Goal: Check status: Check status

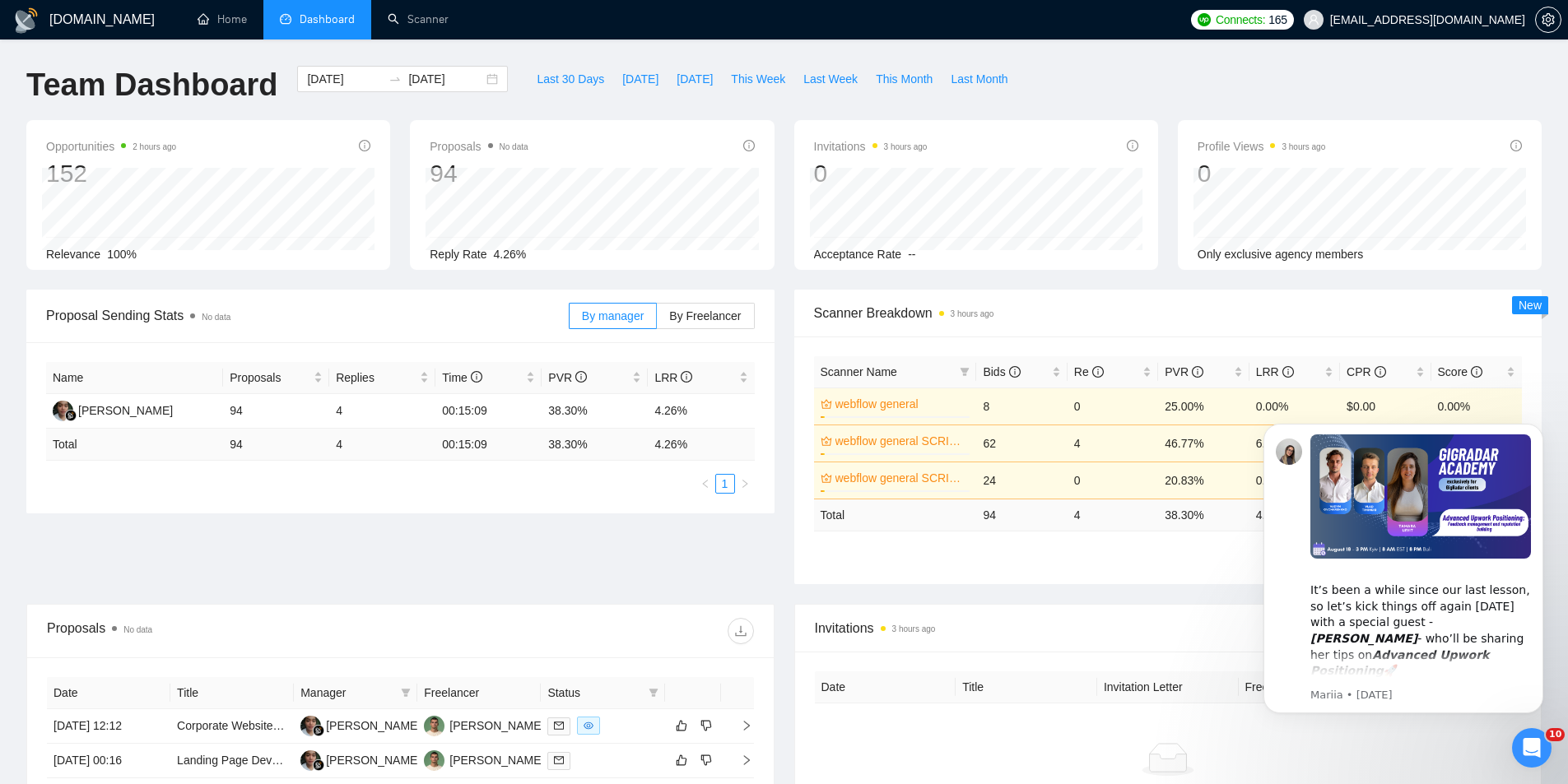
click at [320, 15] on span "Dashboard" at bounding box center [326, 19] width 55 height 14
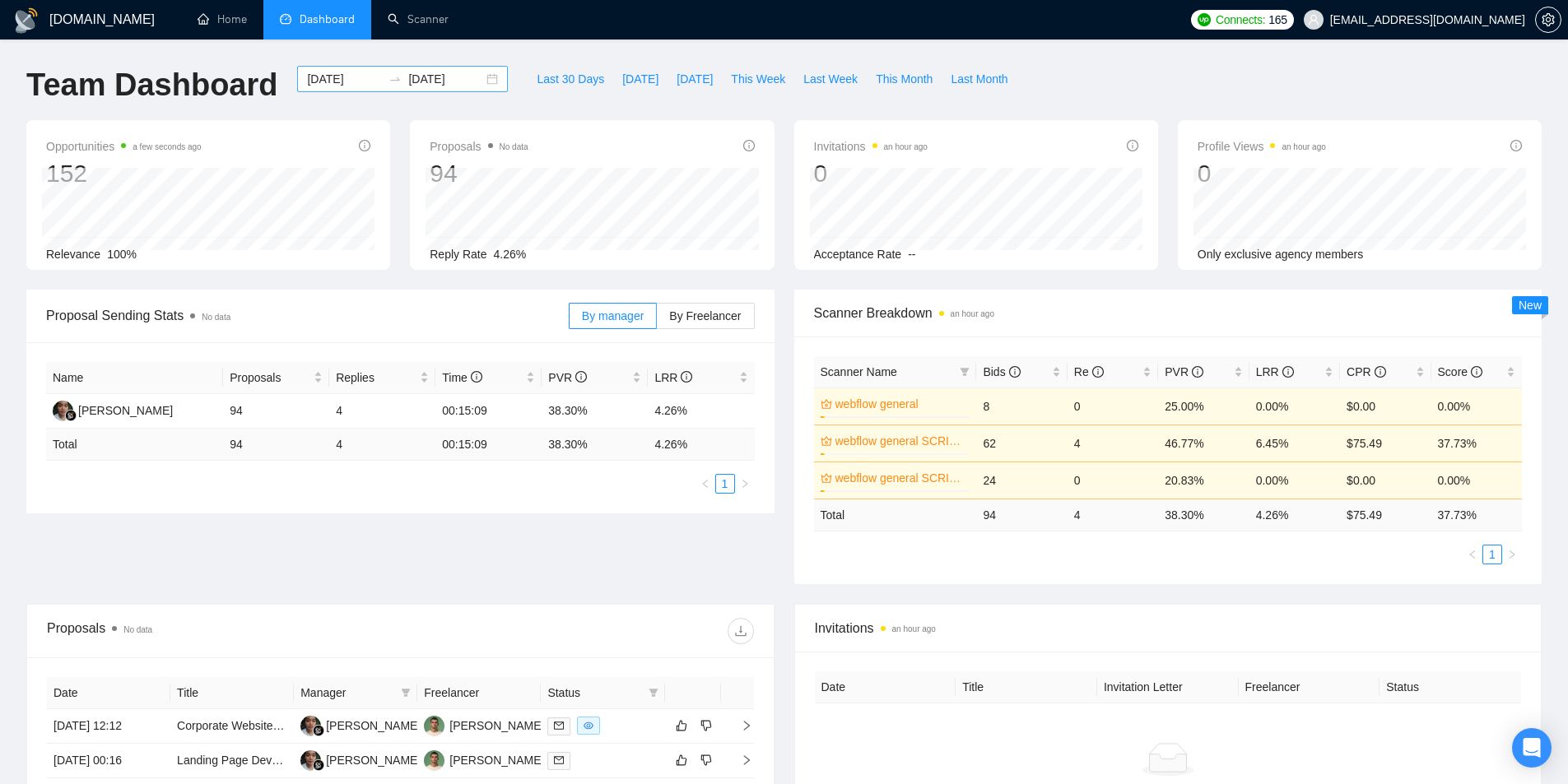
click at [478, 81] on div "2025-07-21 2025-08-20" at bounding box center [401, 79] width 210 height 26
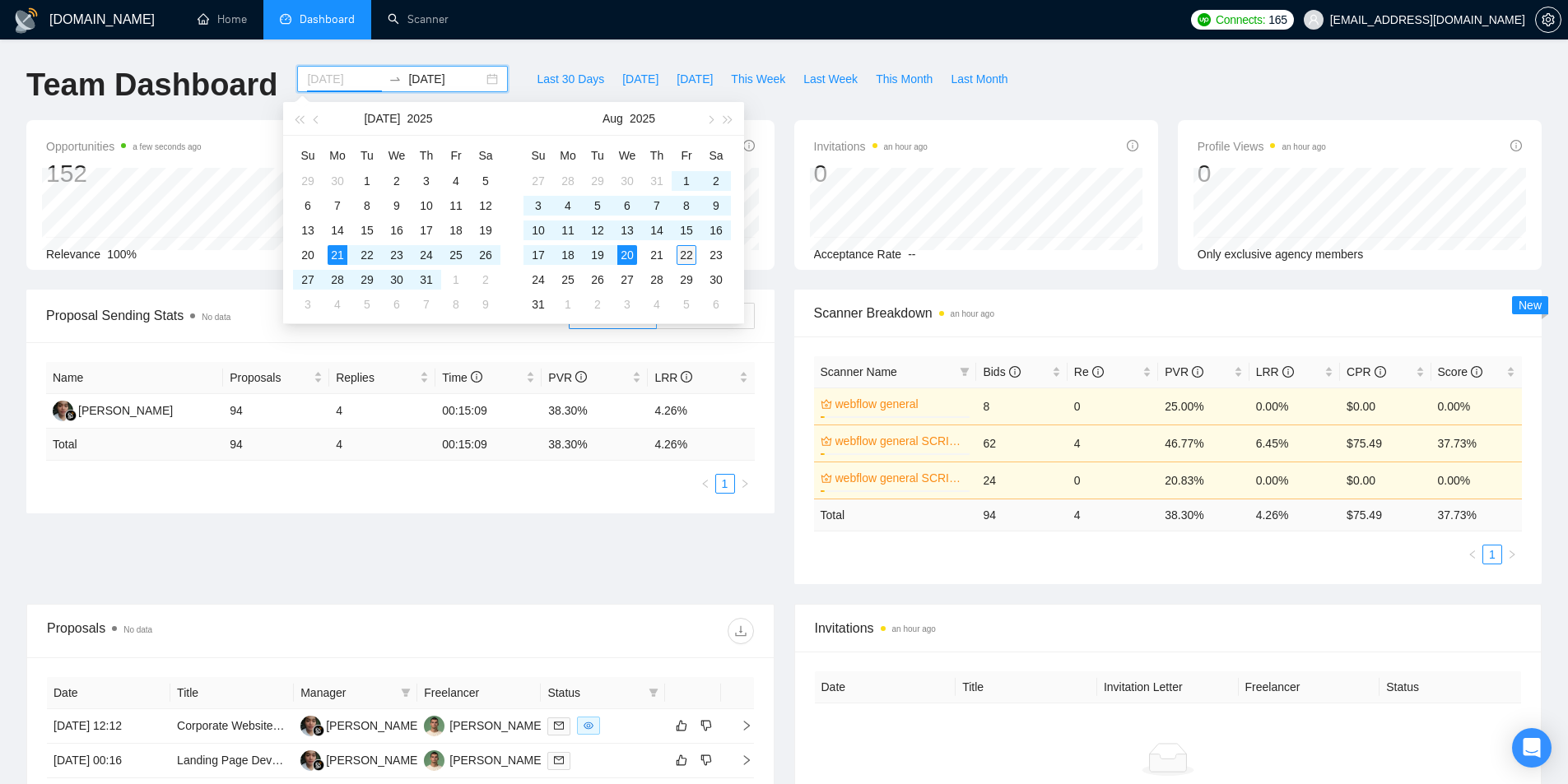
type input "2025-08-22"
click at [684, 253] on div "22" at bounding box center [687, 254] width 20 height 20
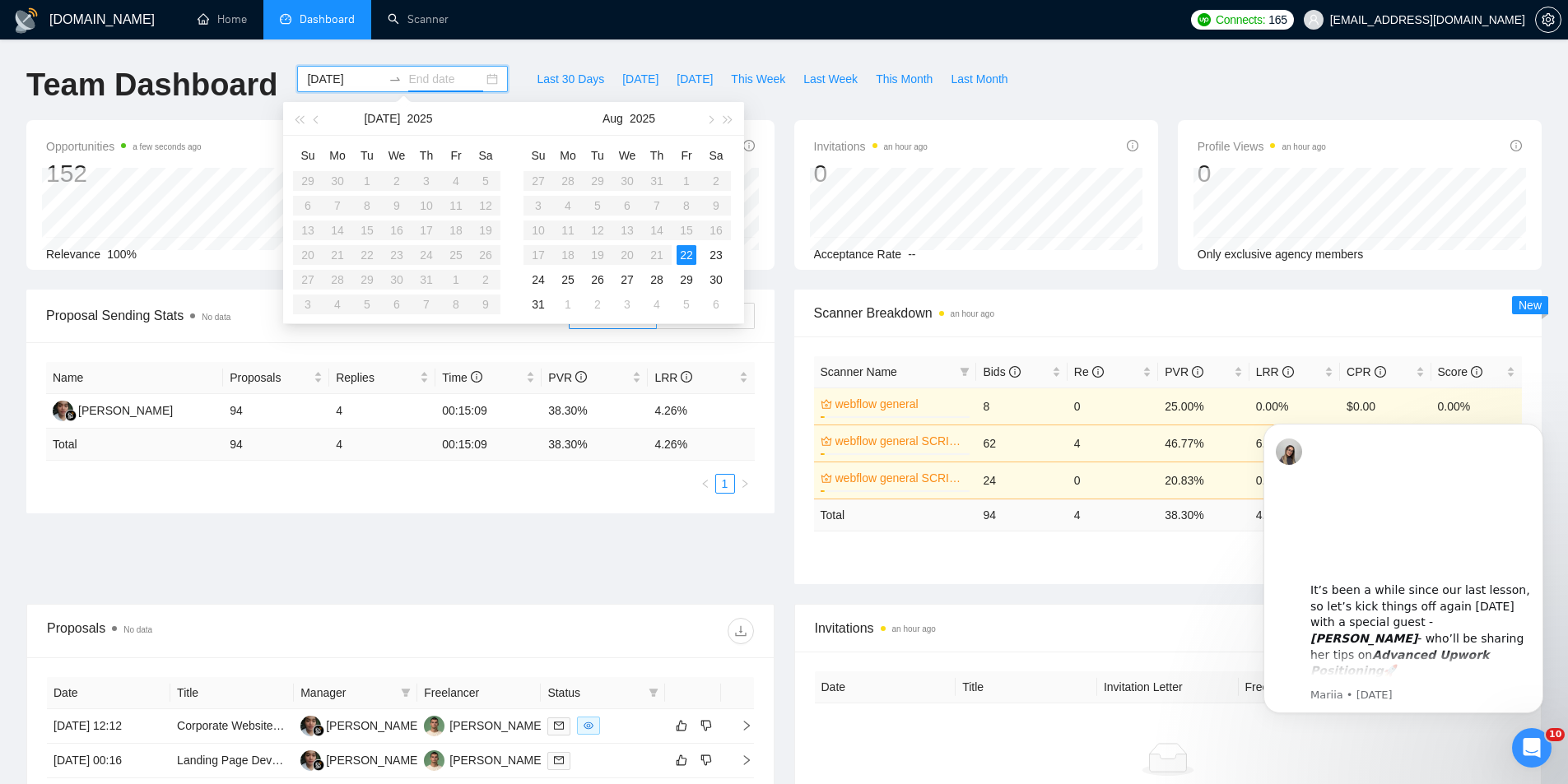
click at [350, 232] on table "Su Mo Tu We Th Fr Sa 29 30 1 2 3 4 5 6 7 8 9 10 11 12 13 14 15 16 17 18 19 20 2…" at bounding box center [397, 229] width 207 height 175
click at [365, 230] on table "Su Mo Tu We Th Fr Sa 29 30 1 2 3 4 5 6 7 8 9 10 11 12 13 14 15 16 17 18 19 20 2…" at bounding box center [397, 229] width 207 height 175
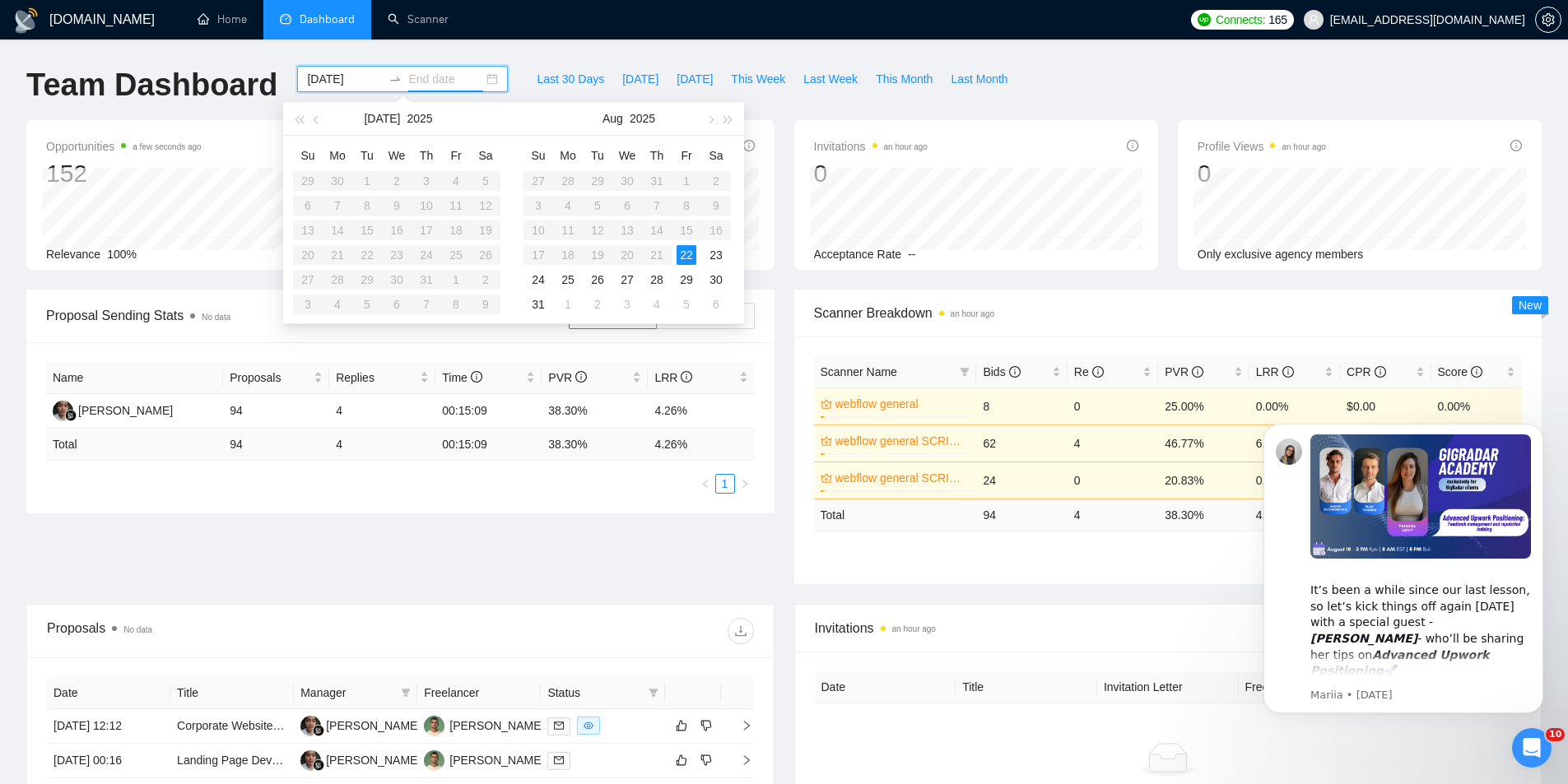
drag, startPoint x: 661, startPoint y: 164, endPoint x: 670, endPoint y: 219, distance: 55.7
click at [663, 171] on table "Su Mo Tu We Th Fr Sa 27 28 29 30 31 1 2 3 4 5 6 7 8 9 10 11 12 13 14 15 16 17 1…" at bounding box center [627, 229] width 207 height 175
type input "2025-08-22"
click at [684, 255] on div "22" at bounding box center [687, 254] width 20 height 20
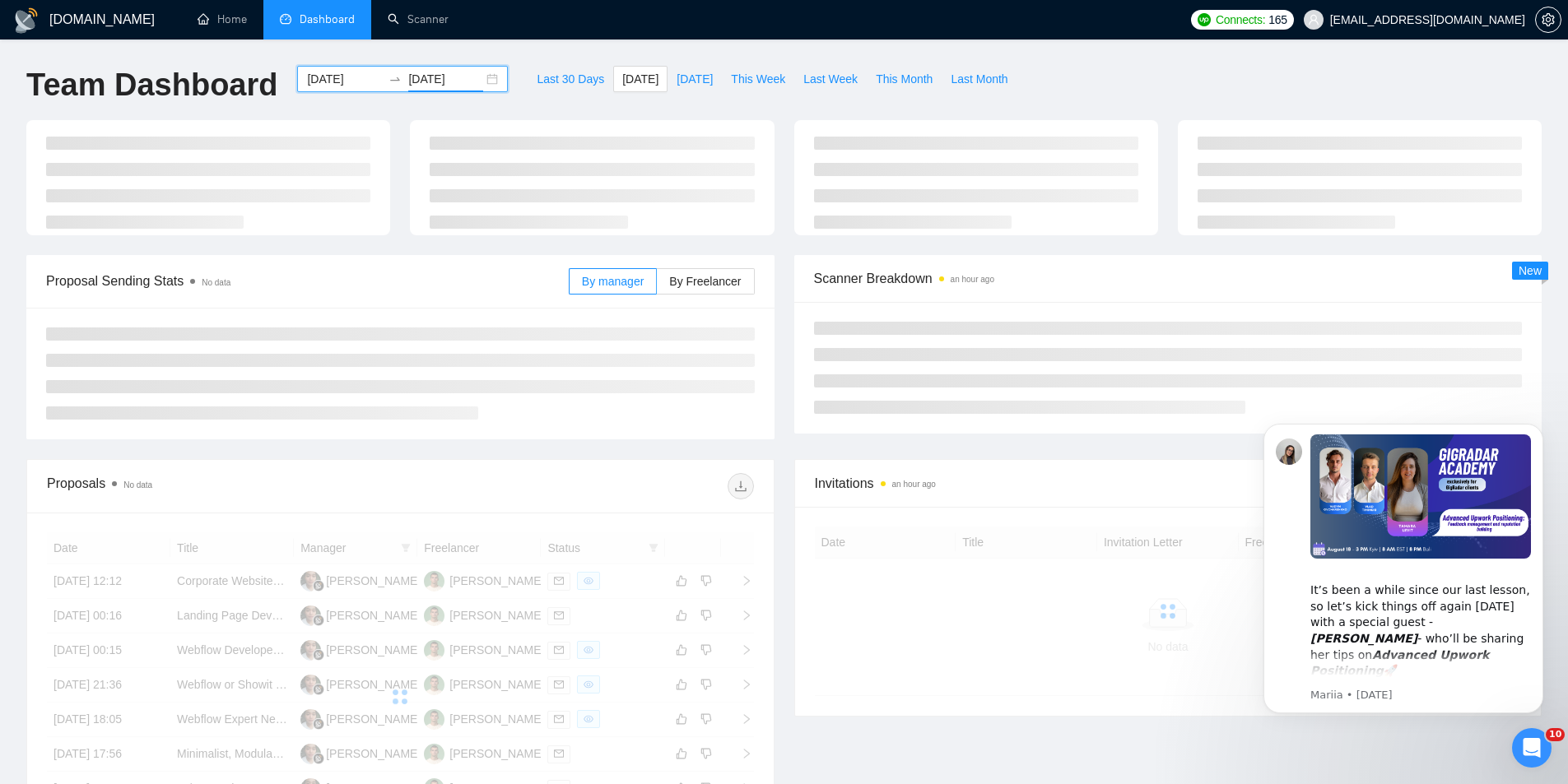
click at [475, 77] on div "2025-08-22 2025-08-22" at bounding box center [401, 79] width 210 height 26
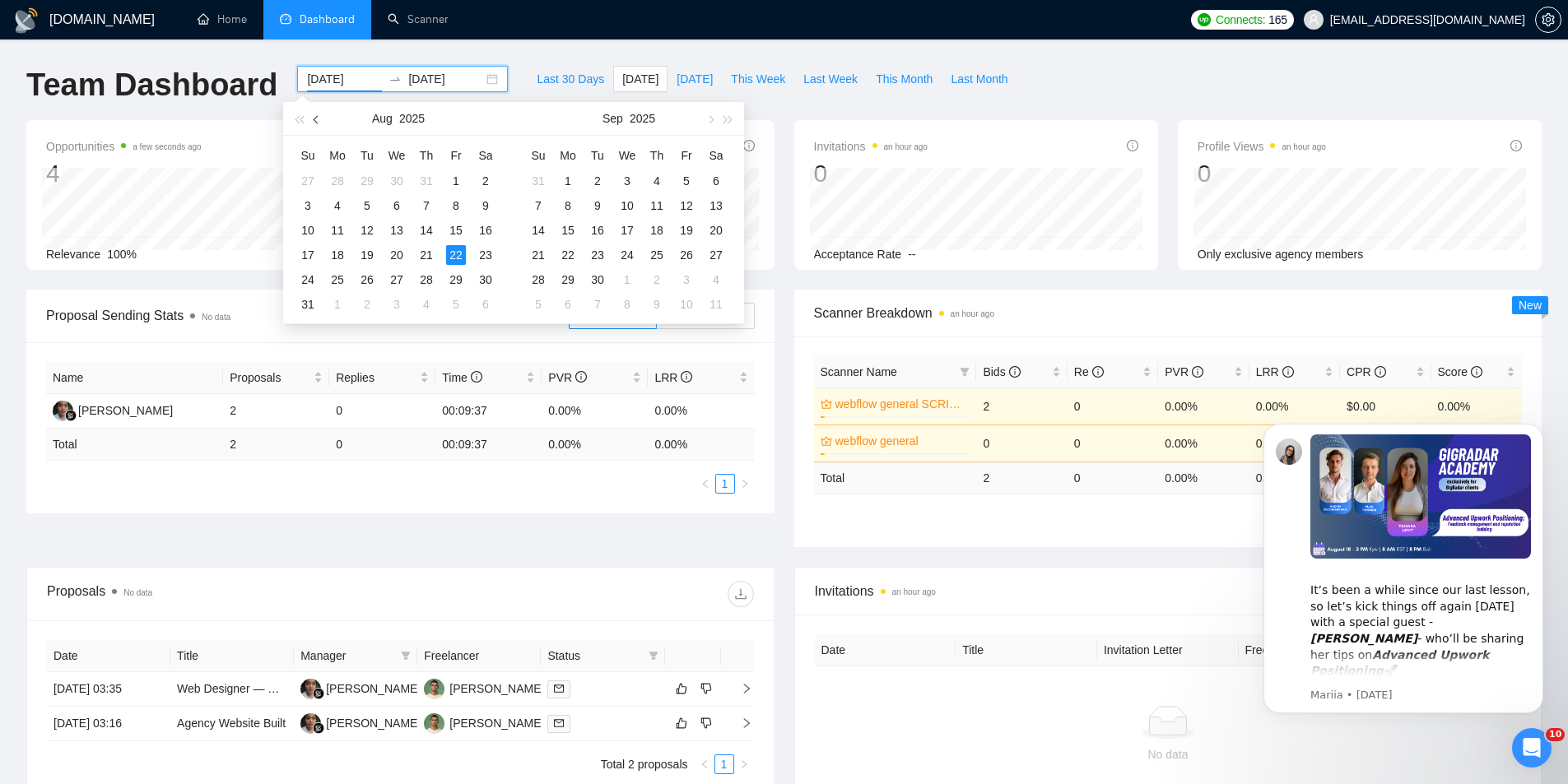
click at [314, 114] on button "button" at bounding box center [317, 118] width 18 height 33
type input "2025-07-01"
click at [372, 178] on div "1" at bounding box center [367, 180] width 20 height 20
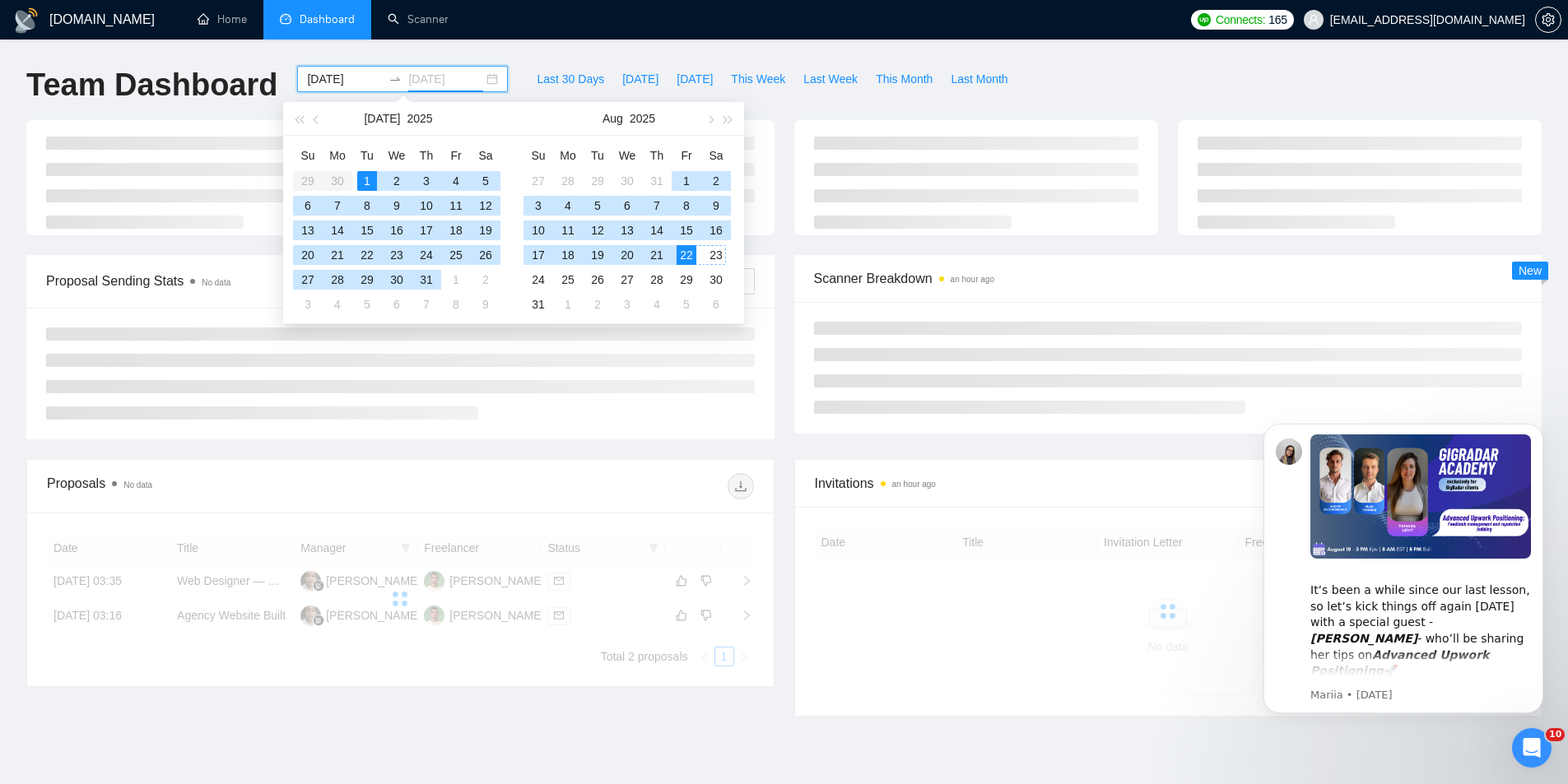
type input "2025-08-22"
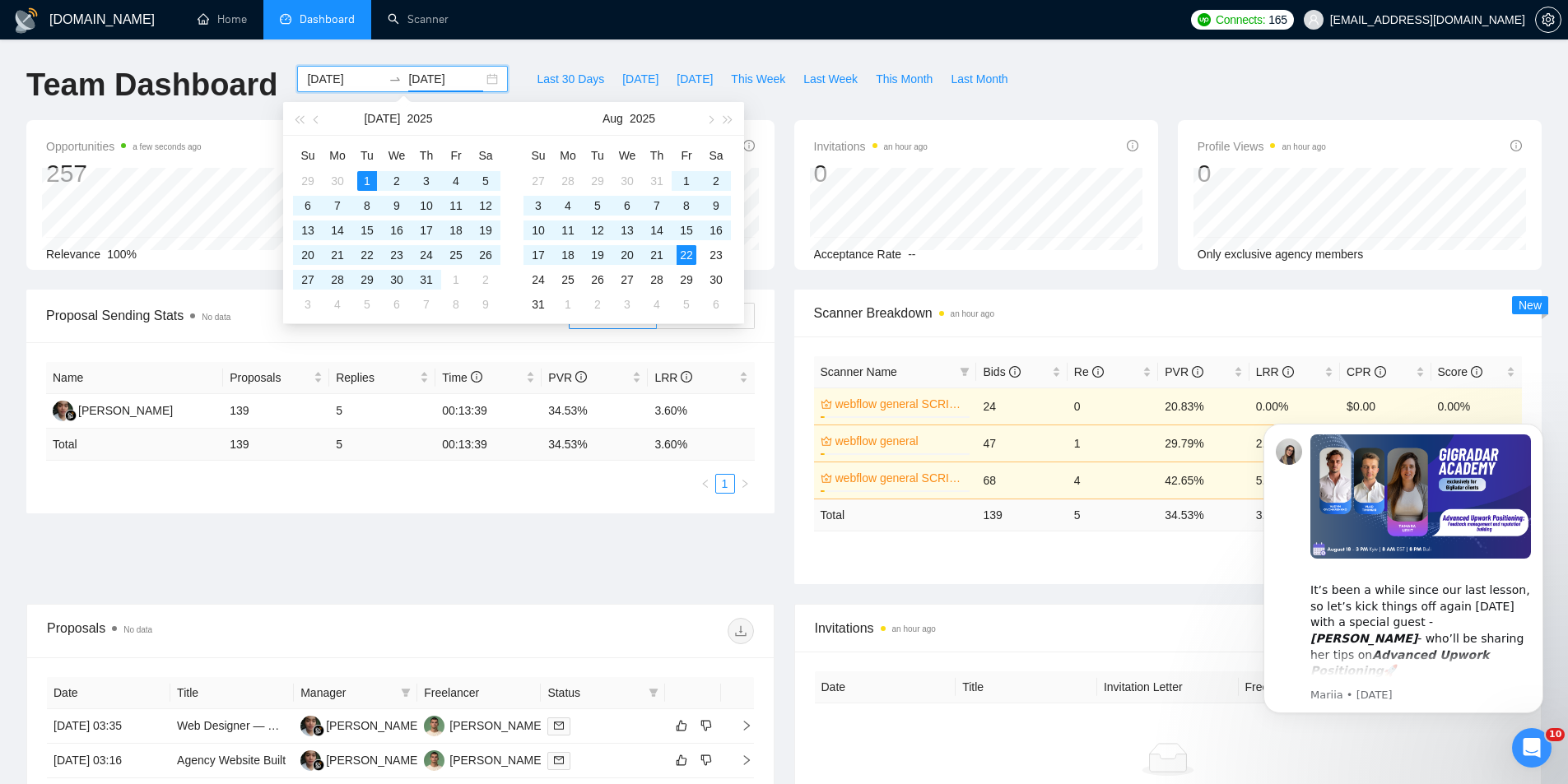
click at [787, 369] on div "Scanner Breakdown an hour ago Scanner Name Bids Re PVR LRR CPR Score webflow ge…" at bounding box center [1169, 437] width 768 height 295
